Goal: Information Seeking & Learning: Find specific fact

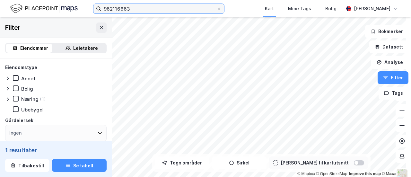
click at [112, 6] on input "962116663" at bounding box center [158, 9] width 115 height 10
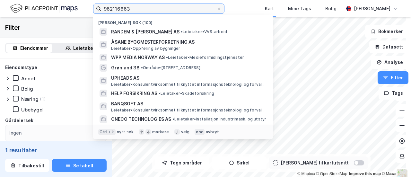
click at [112, 6] on input "962116663" at bounding box center [158, 9] width 115 height 10
paste input "82820685"
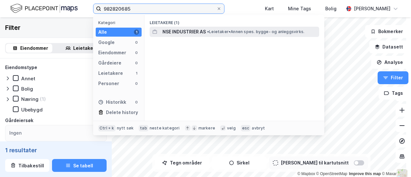
type input "982820685"
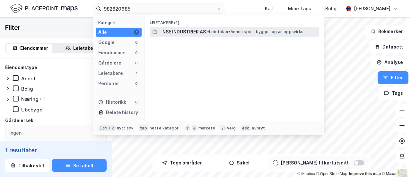
click at [172, 32] on span "NSE INDUSTRIER AS" at bounding box center [183, 32] width 43 height 8
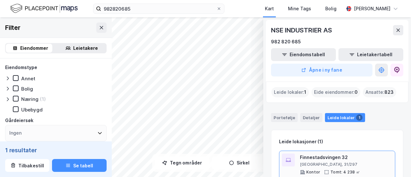
click at [313, 158] on div "Finnestadsvingen 32" at bounding box center [346, 157] width 92 height 8
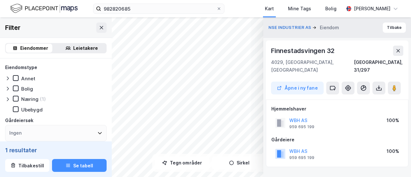
scroll to position [2, 0]
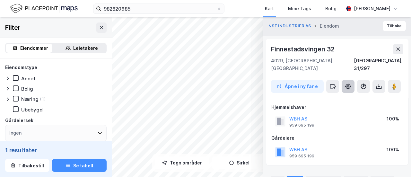
click at [347, 85] on icon at bounding box center [348, 86] width 2 height 2
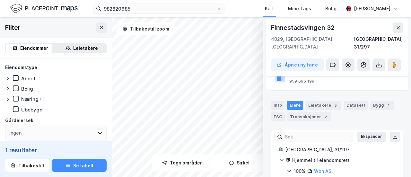
scroll to position [77, 0]
click at [274, 100] on div "Info" at bounding box center [277, 104] width 13 height 9
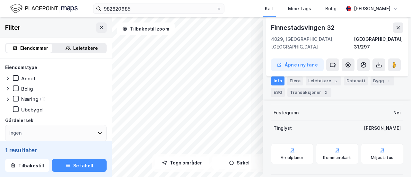
scroll to position [73, 0]
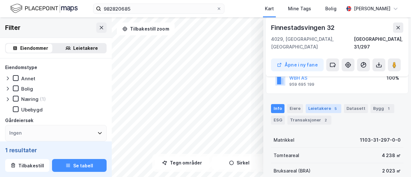
click at [314, 104] on div "Leietakere 5" at bounding box center [323, 108] width 36 height 9
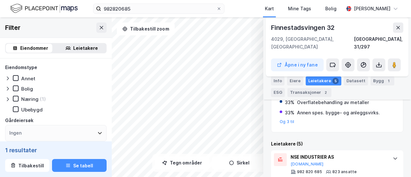
scroll to position [171, 0]
click at [293, 161] on button "[DOMAIN_NAME]" at bounding box center [306, 163] width 33 height 5
